Goal: Transaction & Acquisition: Book appointment/travel/reservation

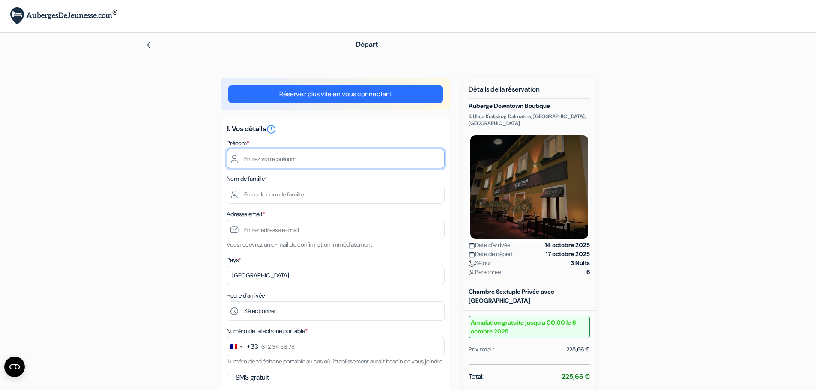
click at [310, 165] on input "text" at bounding box center [336, 158] width 218 height 19
click at [309, 165] on input "text" at bounding box center [336, 158] width 218 height 19
type input "Mathis"
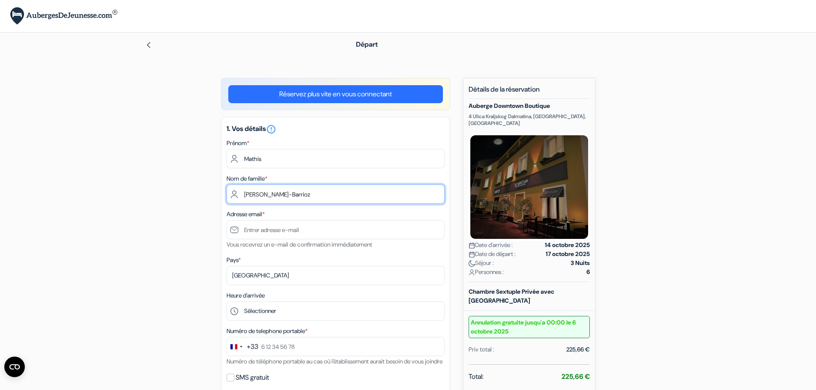
type input "[PERSON_NAME]-Barrioz"
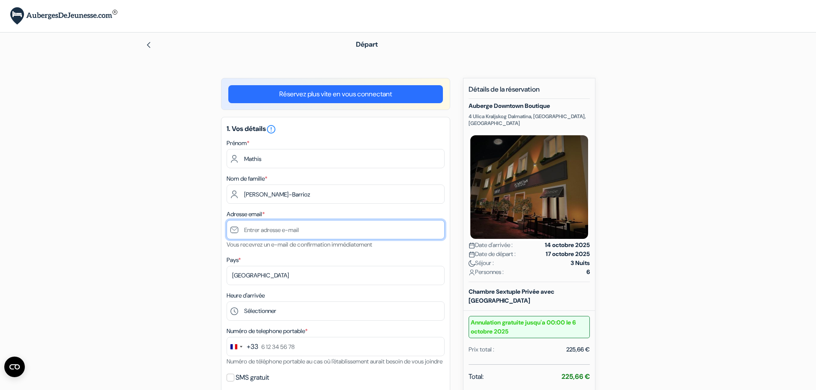
click at [302, 225] on input "text" at bounding box center [336, 229] width 218 height 19
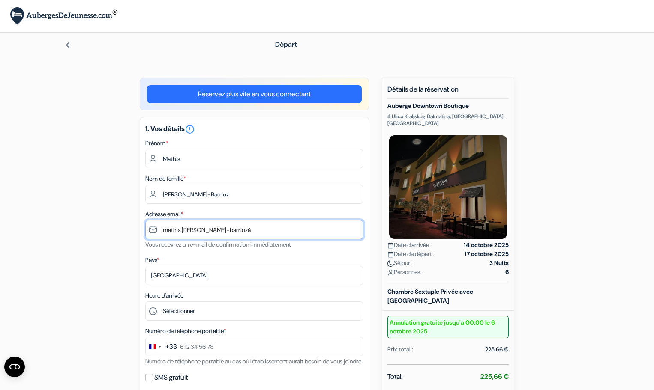
click at [257, 223] on input "mathis.[PERSON_NAME]-barriozà" at bounding box center [254, 229] width 218 height 19
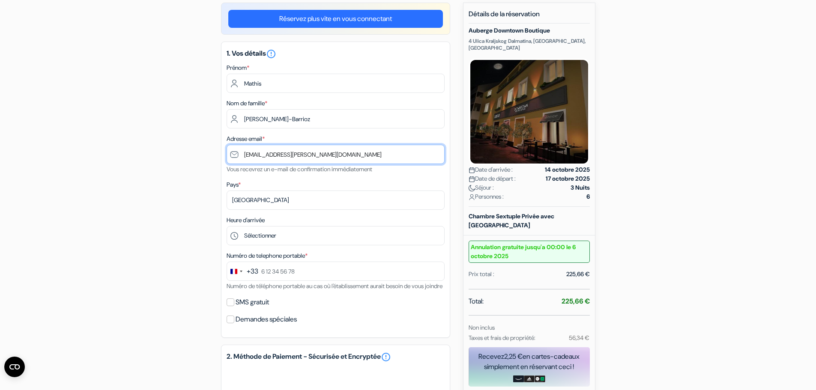
scroll to position [86, 0]
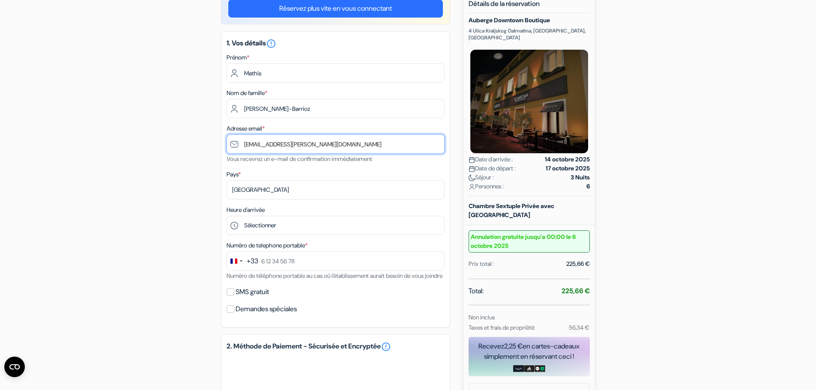
type input "[EMAIL_ADDRESS][PERSON_NAME][DOMAIN_NAME]"
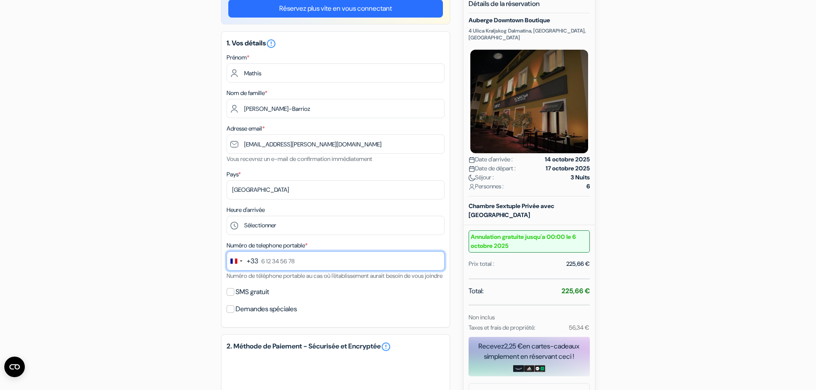
click at [294, 254] on input "text" at bounding box center [336, 260] width 218 height 19
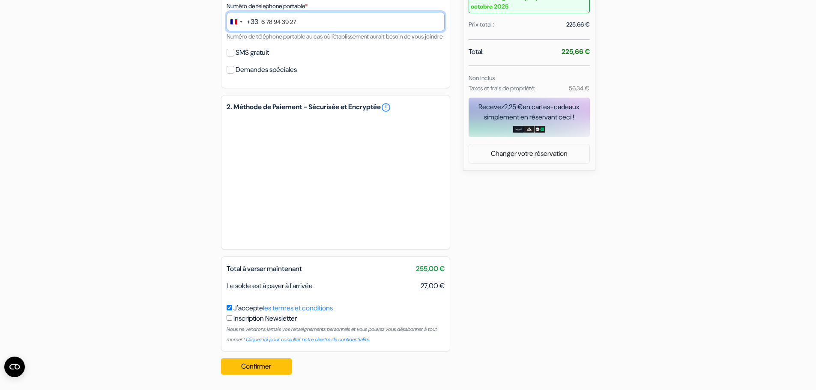
scroll to position [335, 0]
type input "6 78 94 39 27"
drag, startPoint x: 416, startPoint y: 252, endPoint x: 195, endPoint y: 165, distance: 237.7
click at [197, 165] on div "add_box [GEOGRAPHIC_DATA] 4 Ulica Kraljskog Dalmatina, [GEOGRAPHIC_DATA], [GEOG…" at bounding box center [409, 67] width 566 height 629
drag, startPoint x: 269, startPoint y: 290, endPoint x: 533, endPoint y: 275, distance: 263.5
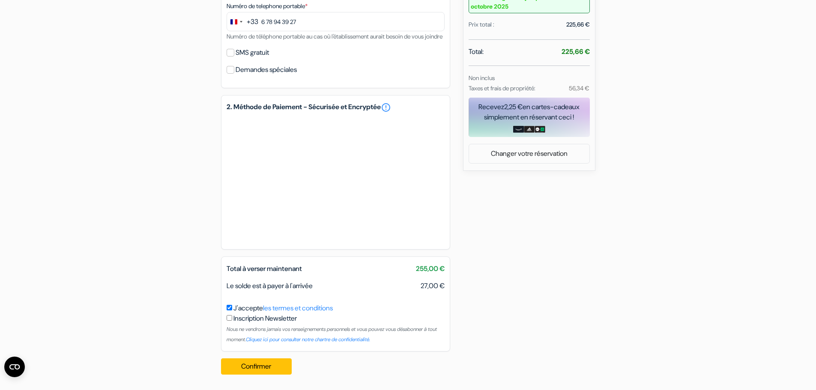
click at [460, 289] on div "add_box [GEOGRAPHIC_DATA] 4 Ulica Kraljskog Dalmatina, [GEOGRAPHIC_DATA], [GEOG…" at bounding box center [409, 67] width 566 height 629
drag, startPoint x: 539, startPoint y: 275, endPoint x: 550, endPoint y: 265, distance: 14.6
click at [540, 274] on div "add_box [GEOGRAPHIC_DATA] 4 Ulica Kraljskog Dalmatina, [GEOGRAPHIC_DATA], [GEOG…" at bounding box center [409, 67] width 566 height 629
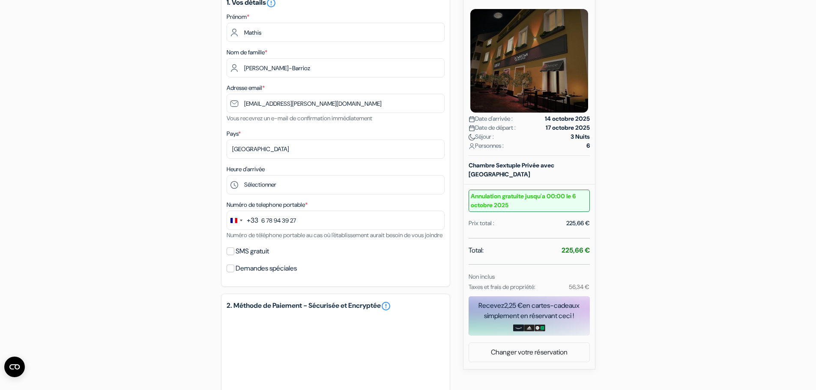
scroll to position [121, 0]
